Goal: Find specific page/section: Find specific page/section

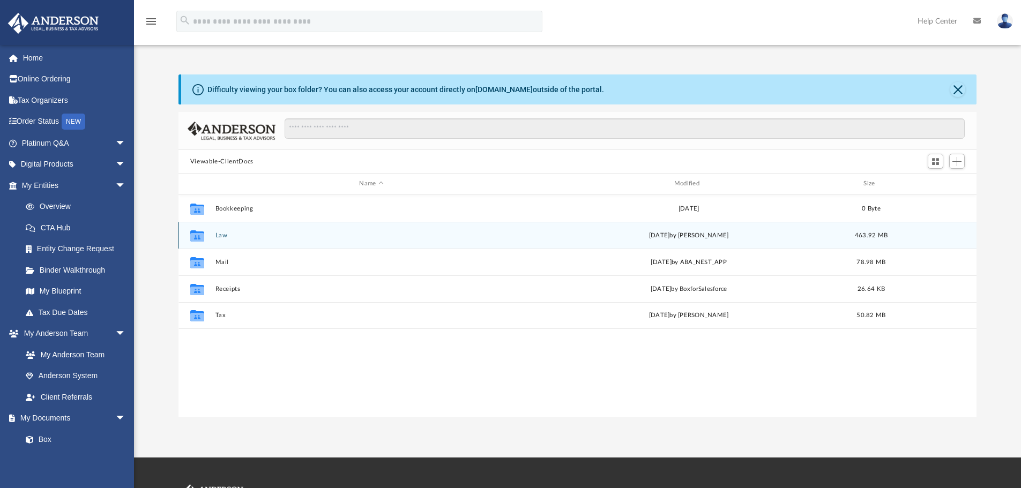
scroll to position [236, 790]
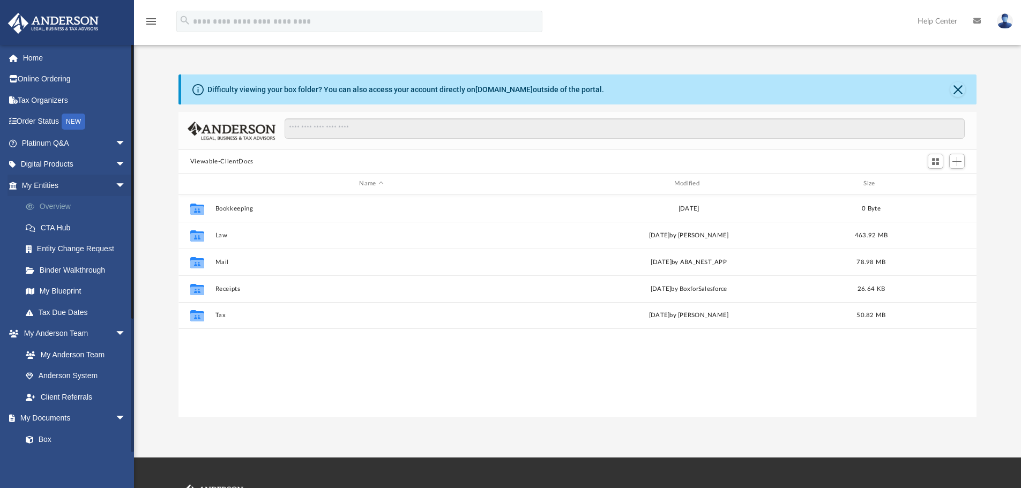
click at [56, 205] on link "Overview" at bounding box center [78, 206] width 127 height 21
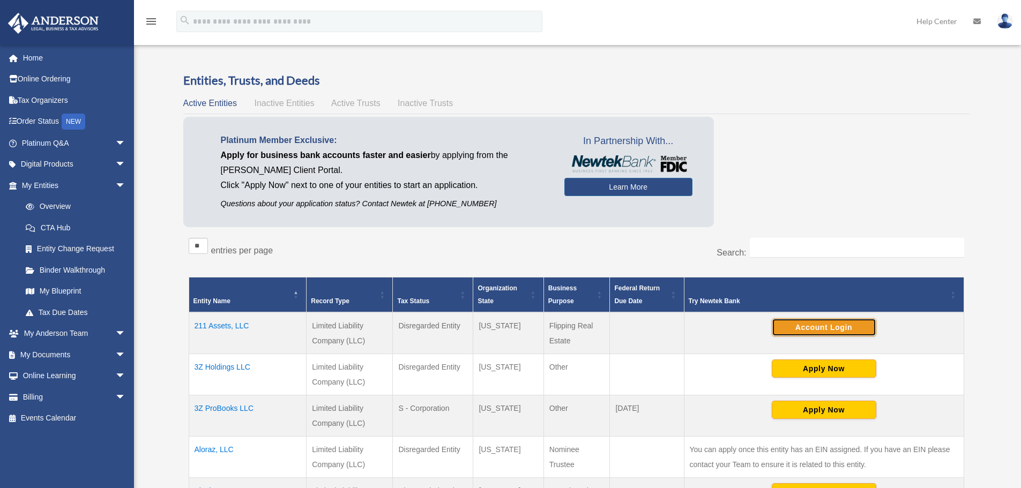
click at [832, 323] on button "Account Login" at bounding box center [824, 327] width 104 height 18
click at [803, 325] on button "Account Login" at bounding box center [824, 327] width 104 height 18
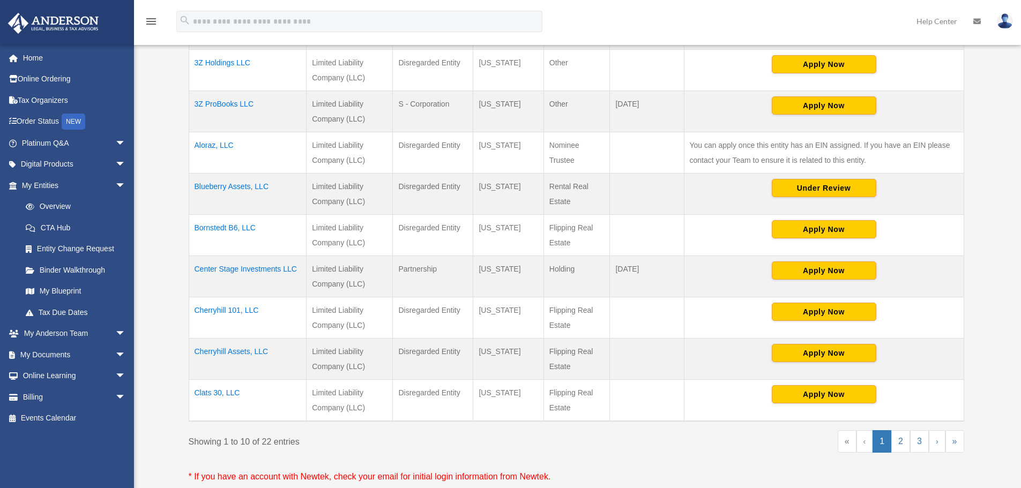
scroll to position [321, 0]
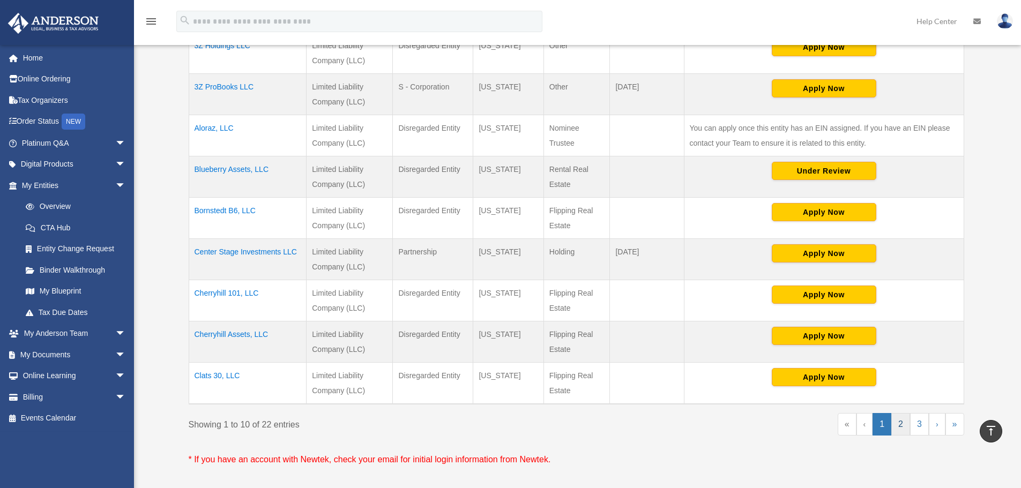
click at [902, 426] on link "2" at bounding box center [900, 424] width 19 height 23
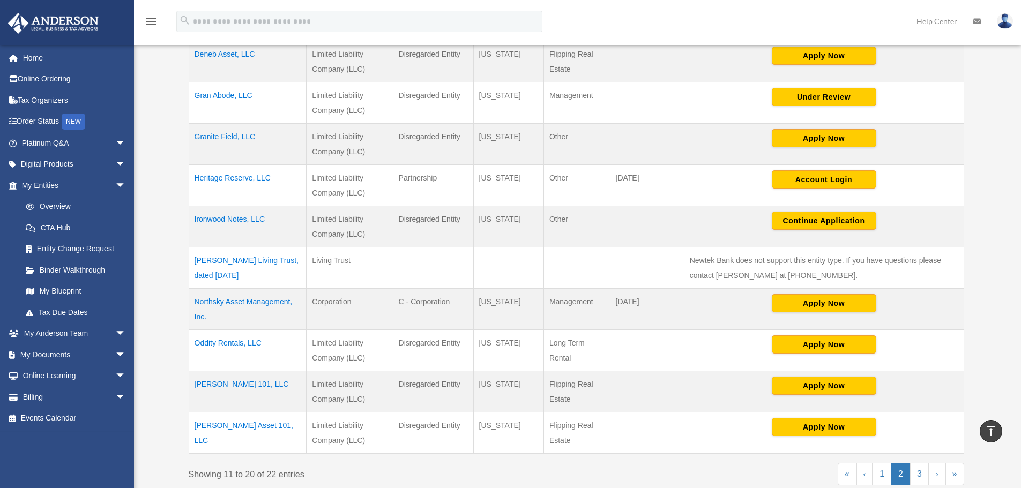
scroll to position [214, 0]
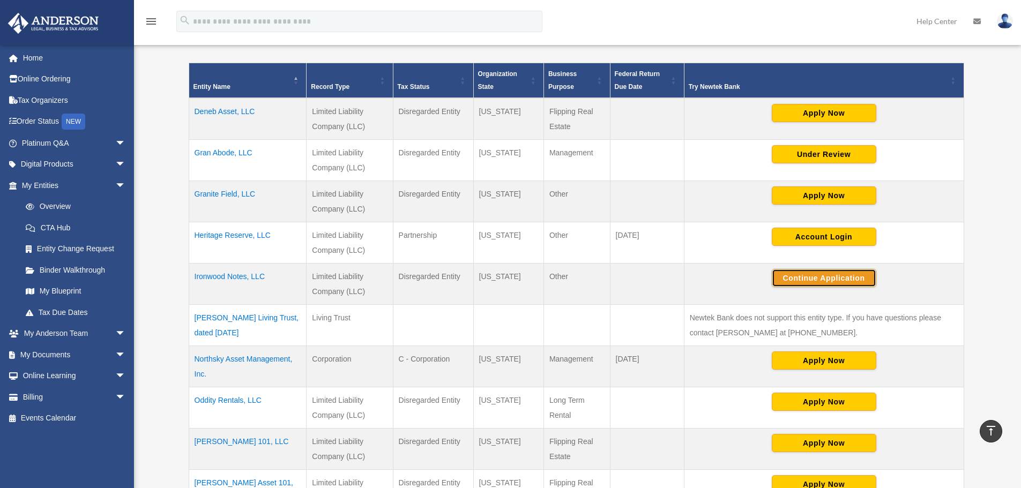
click at [828, 278] on button "Continue Application" at bounding box center [824, 278] width 104 height 18
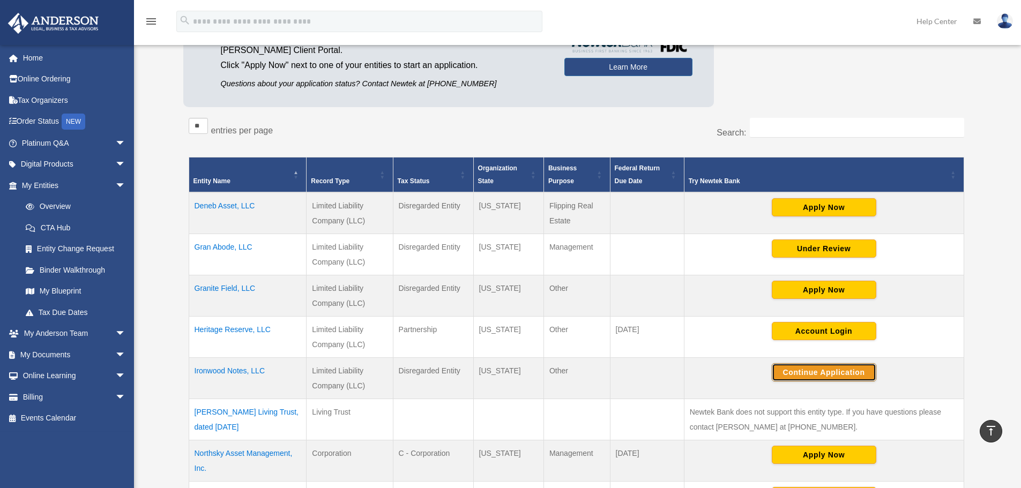
scroll to position [0, 0]
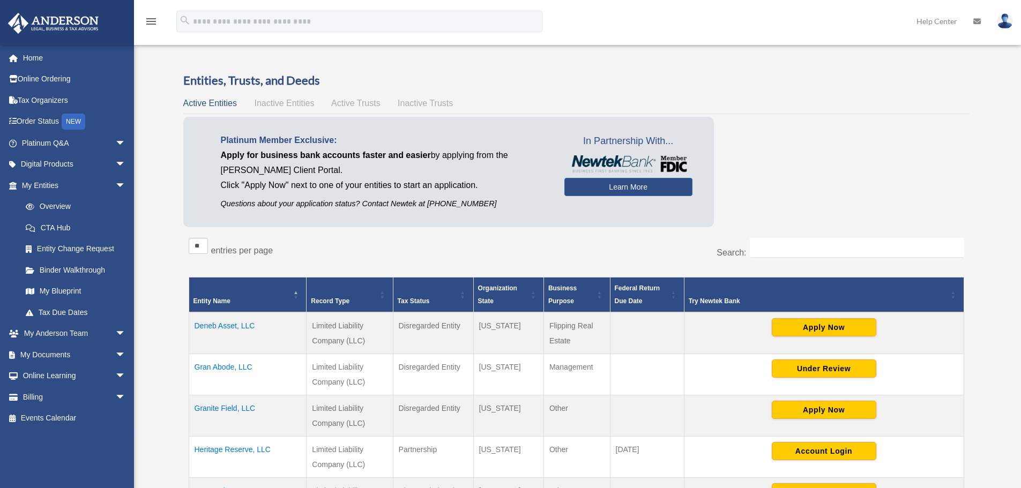
click at [1002, 21] on img at bounding box center [1005, 21] width 16 height 16
drag, startPoint x: 729, startPoint y: 128, endPoint x: 729, endPoint y: 52, distance: 75.6
click at [730, 119] on div "Platinum Member Exclusive: Apply for business bank accounts faster and easier b…" at bounding box center [576, 174] width 786 height 115
